Goal: Information Seeking & Learning: Learn about a topic

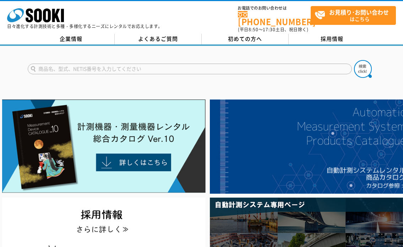
click at [148, 64] on input "text" at bounding box center [190, 69] width 324 height 11
type input "酸素警報器"
click at [354, 60] on button at bounding box center [363, 69] width 18 height 18
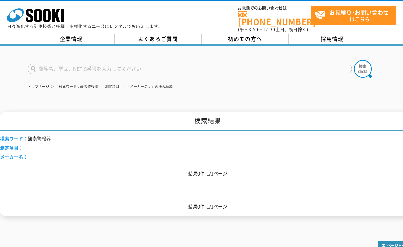
drag, startPoint x: 0, startPoint y: 0, endPoint x: 152, endPoint y: 65, distance: 165.5
click at [152, 65] on input "text" at bounding box center [190, 69] width 324 height 11
click at [354, 60] on button at bounding box center [363, 69] width 18 height 18
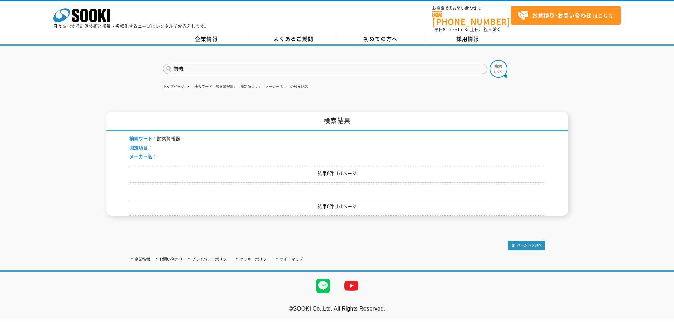
click at [248, 64] on input "酸素" at bounding box center [325, 69] width 324 height 11
type input "酸"
click at [403, 60] on button at bounding box center [498, 69] width 18 height 18
drag, startPoint x: 195, startPoint y: 66, endPoint x: 151, endPoint y: 74, distance: 44.4
click at [154, 74] on div "ポケッタブル" at bounding box center [337, 63] width 674 height 34
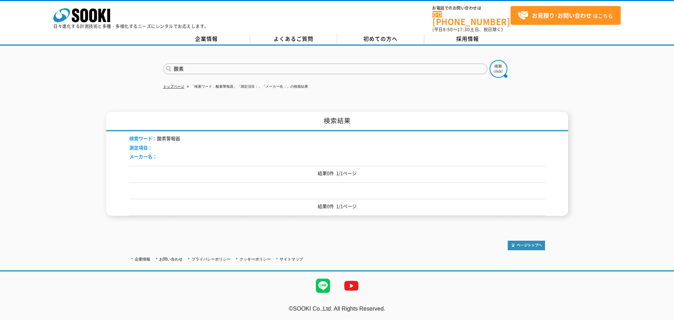
type input "酸素"
click at [403, 60] on button at bounding box center [498, 69] width 18 height 18
click at [403, 65] on img at bounding box center [498, 69] width 18 height 18
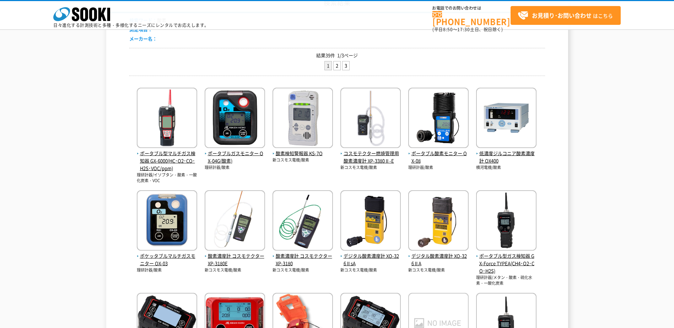
scroll to position [107, 0]
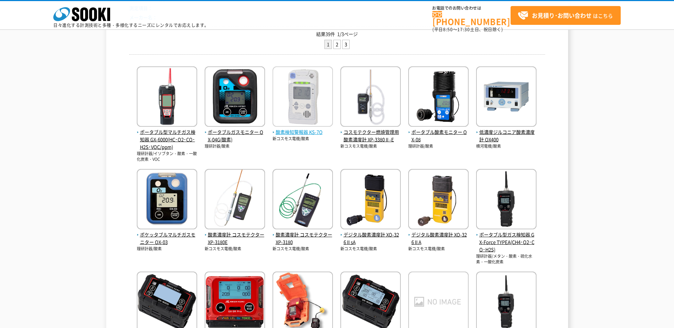
click at [299, 117] on img at bounding box center [302, 97] width 60 height 62
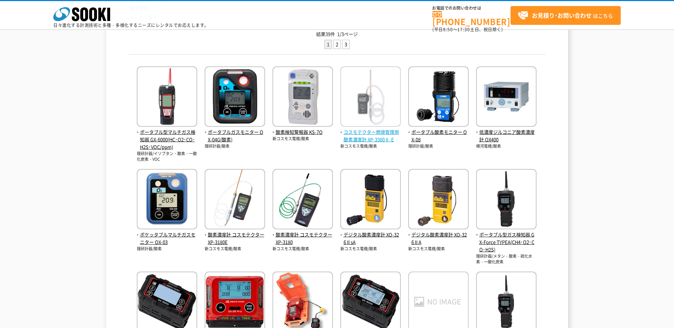
click at [382, 106] on img at bounding box center [370, 97] width 60 height 62
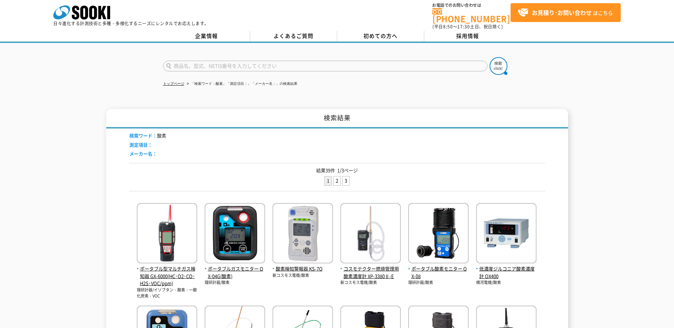
scroll to position [0, 0]
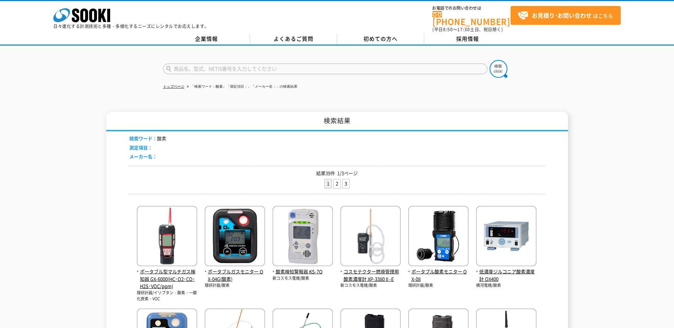
click at [251, 66] on input "text" at bounding box center [325, 69] width 324 height 11
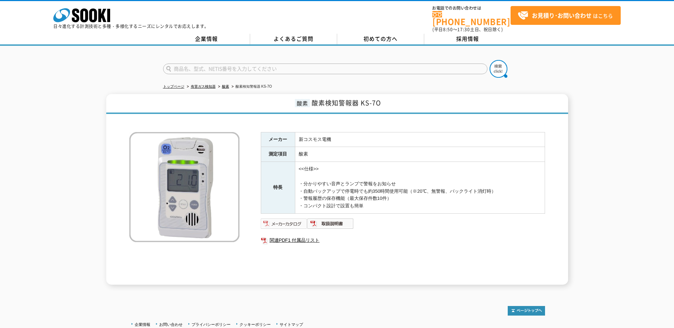
click at [295, 219] on img at bounding box center [284, 223] width 47 height 11
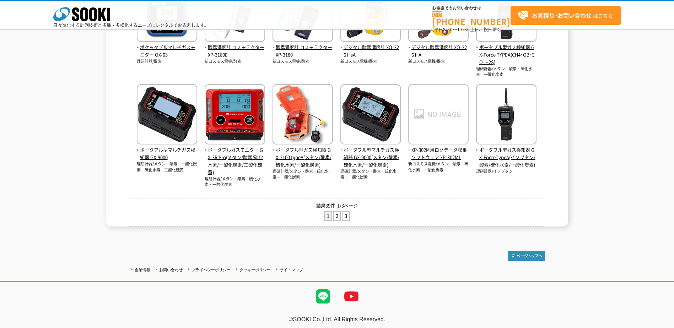
scroll to position [297, 0]
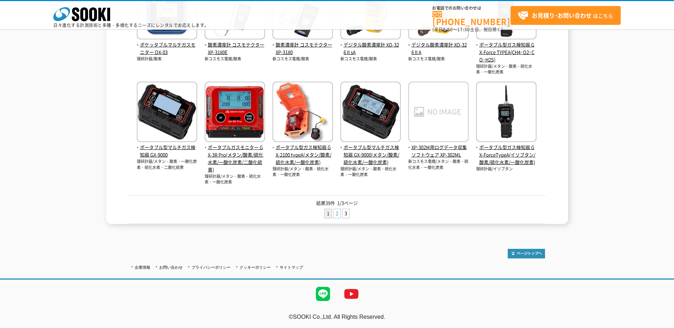
click at [336, 214] on link "2" at bounding box center [336, 213] width 7 height 9
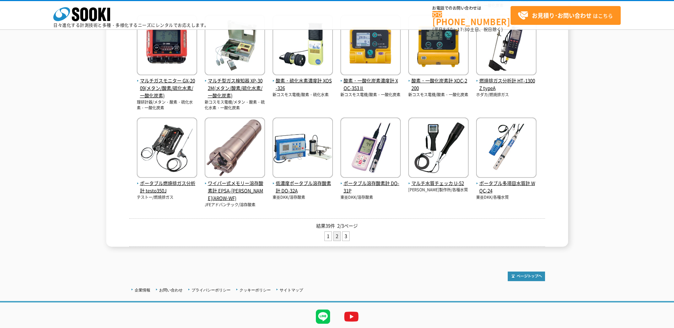
scroll to position [291, 0]
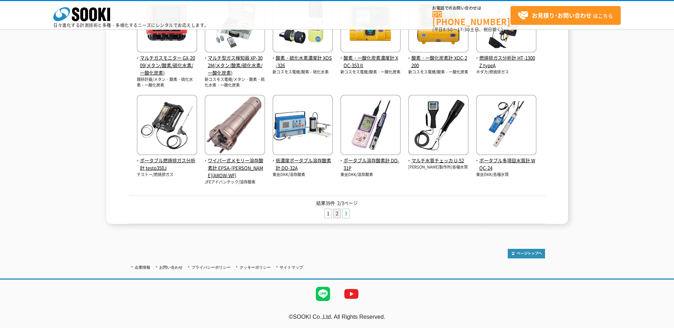
click at [347, 213] on link "3" at bounding box center [345, 213] width 7 height 9
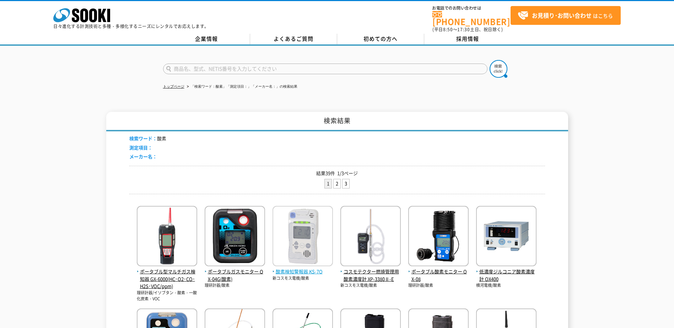
click at [316, 228] on img at bounding box center [302, 237] width 60 height 62
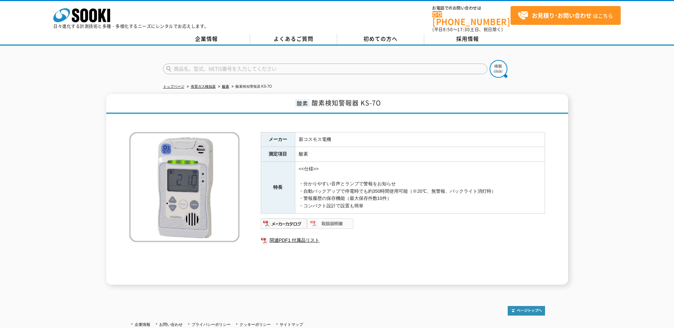
click at [336, 218] on img at bounding box center [330, 223] width 47 height 11
